Goal: Ask a question: Seek information or help from site administrators or community

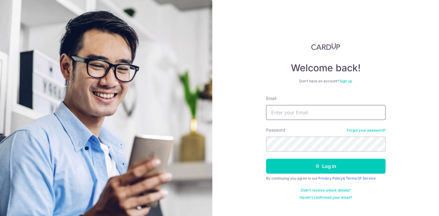
click at [311, 112] on input "Email" at bounding box center [325, 112] width 119 height 15
type input "[PERSON_NAME][EMAIL_ADDRESS][DOMAIN_NAME]"
click at [266, 159] on button "Log in" at bounding box center [325, 166] width 119 height 15
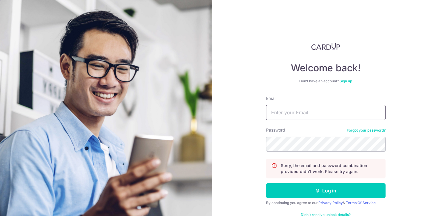
click at [292, 116] on input "Email" at bounding box center [325, 112] width 119 height 15
type input "[PERSON_NAME][EMAIL_ADDRESS][DOMAIN_NAME]"
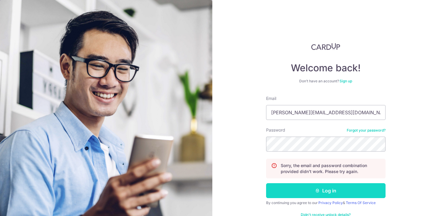
click at [326, 192] on button "Log in" at bounding box center [325, 190] width 119 height 15
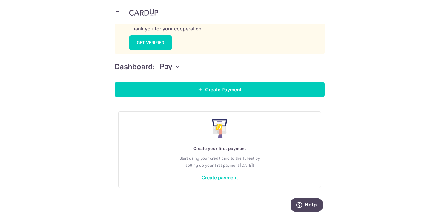
scroll to position [85, 0]
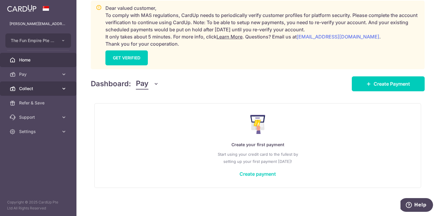
click at [65, 88] on icon at bounding box center [64, 89] width 6 height 6
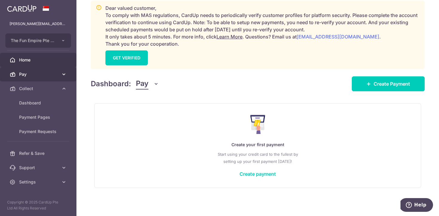
click at [57, 75] on span "Pay" at bounding box center [38, 74] width 39 height 6
click at [61, 75] on icon at bounding box center [64, 74] width 6 height 6
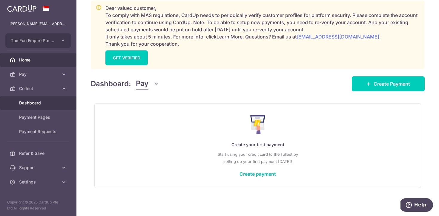
click at [39, 104] on span "Dashboard" at bounding box center [38, 103] width 39 height 6
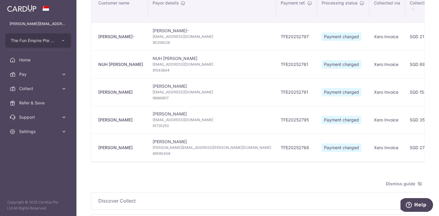
scroll to position [93, 0]
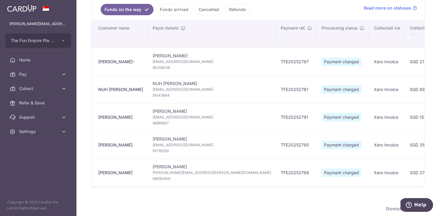
type input "September 2025"
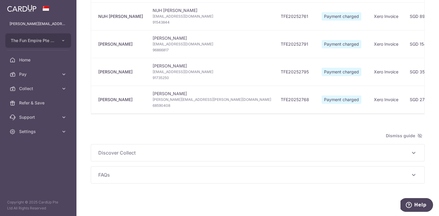
scroll to position [0, 0]
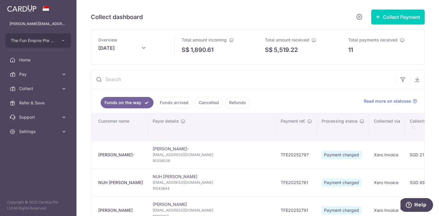
click at [166, 103] on link "Funds arrived" at bounding box center [174, 102] width 36 height 11
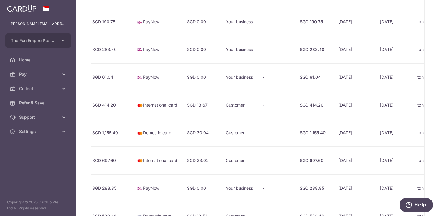
scroll to position [0, 364]
click at [233, 118] on td "Customer" at bounding box center [239, 105] width 37 height 28
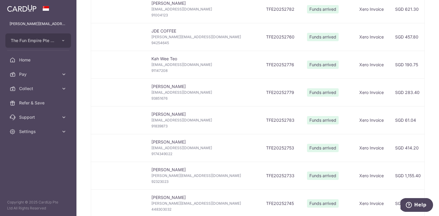
scroll to position [0, 76]
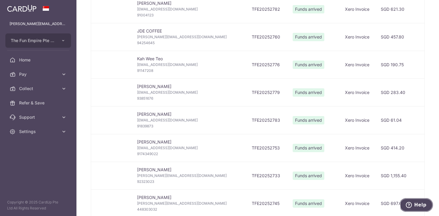
click at [416, 205] on span "Help" at bounding box center [420, 205] width 12 height 5
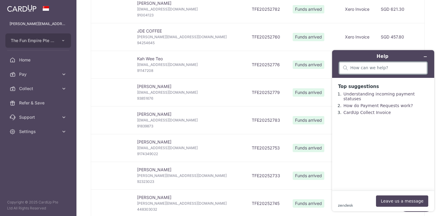
click at [376, 68] on input "search" at bounding box center [386, 67] width 73 height 5
type input "can cardup do refunds?"
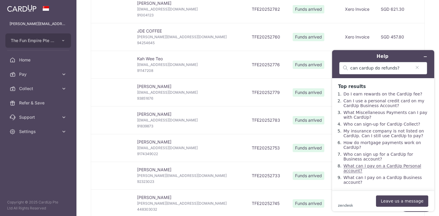
scroll to position [2, 0]
click at [393, 202] on button "Leave us a message" at bounding box center [402, 201] width 52 height 11
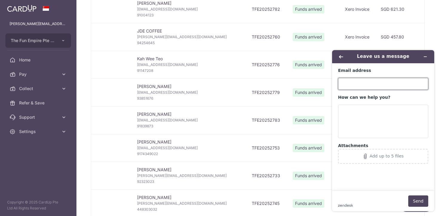
click at [367, 86] on input "Email address" at bounding box center [383, 84] width 90 height 12
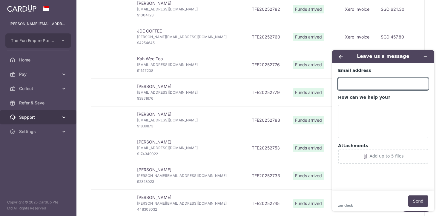
click at [67, 114] on link "Support" at bounding box center [38, 117] width 76 height 14
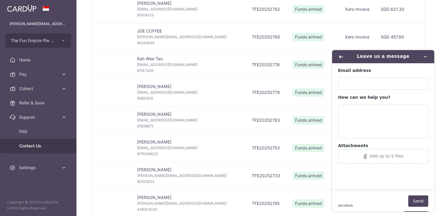
click at [47, 145] on span "Contact Us" at bounding box center [38, 146] width 39 height 6
click at [427, 56] on icon "Minimise widget" at bounding box center [425, 57] width 4 height 4
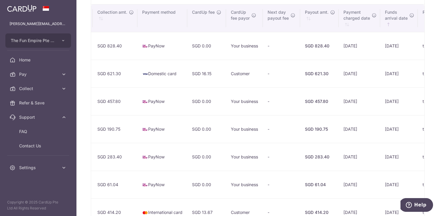
scroll to position [116, 0]
